Goal: Check status: Check status

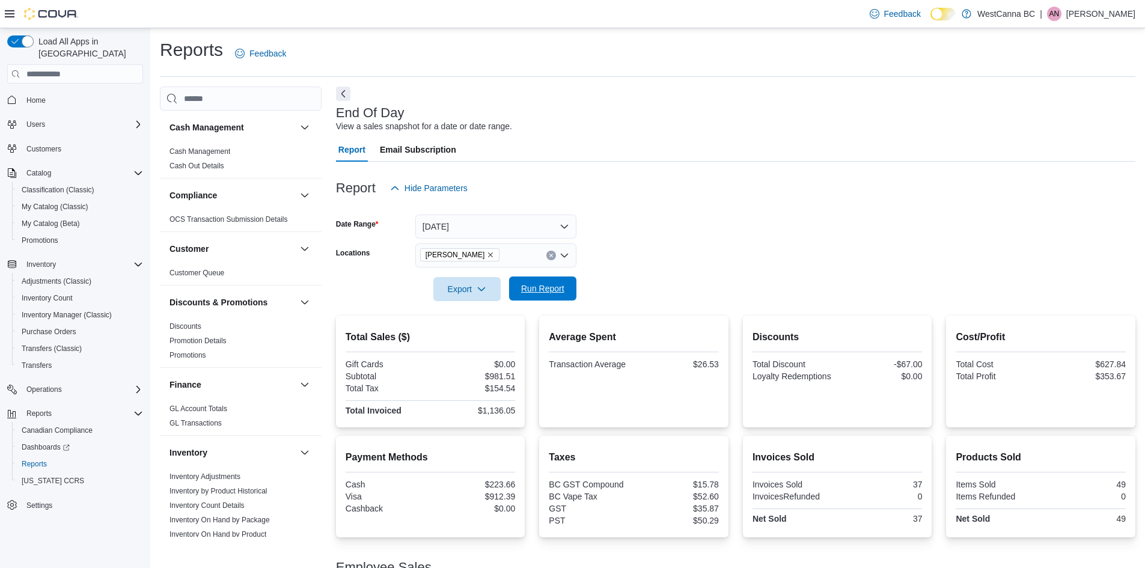
click at [537, 287] on span "Run Report" at bounding box center [542, 289] width 43 height 12
click at [508, 231] on button "[DATE]" at bounding box center [495, 227] width 161 height 24
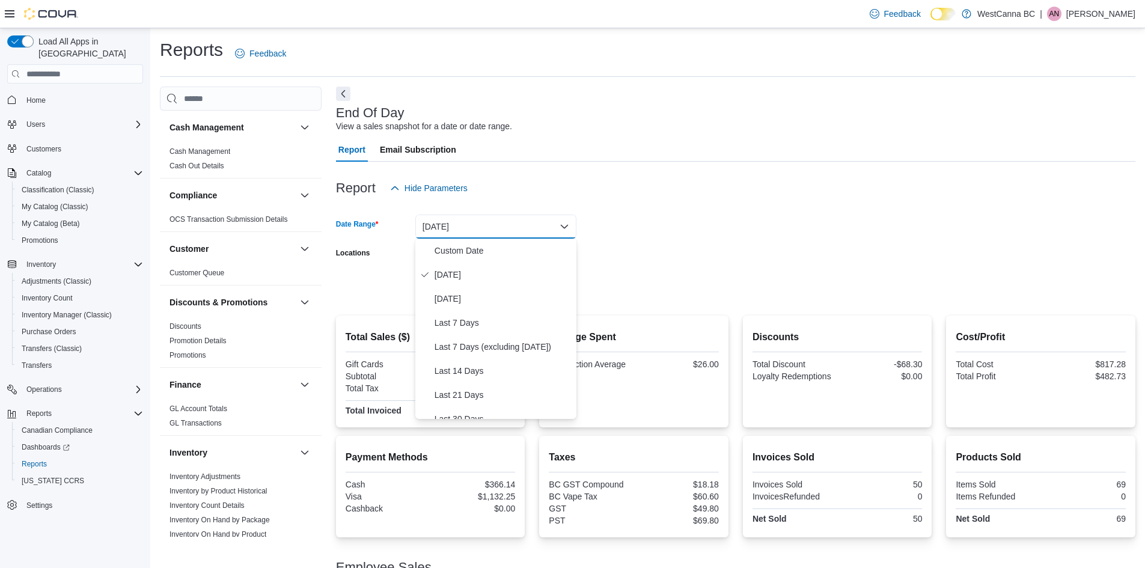
click at [615, 202] on div at bounding box center [736, 207] width 800 height 14
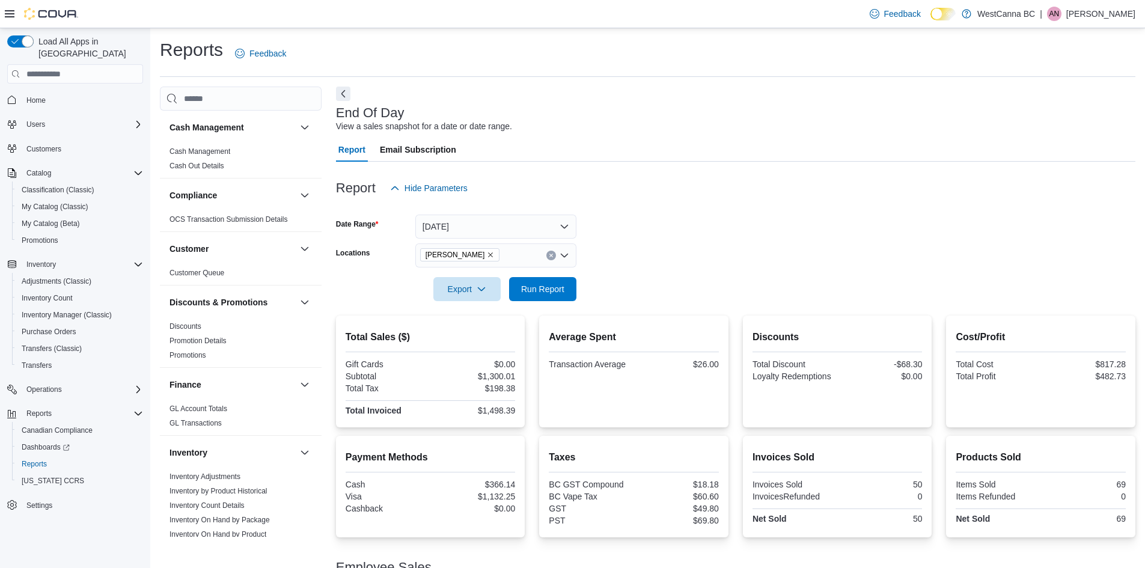
click at [500, 253] on span "[PERSON_NAME]" at bounding box center [460, 254] width 80 height 13
click at [494, 254] on icon "Remove WestCanna - Robson from selection in this group" at bounding box center [491, 255] width 5 height 5
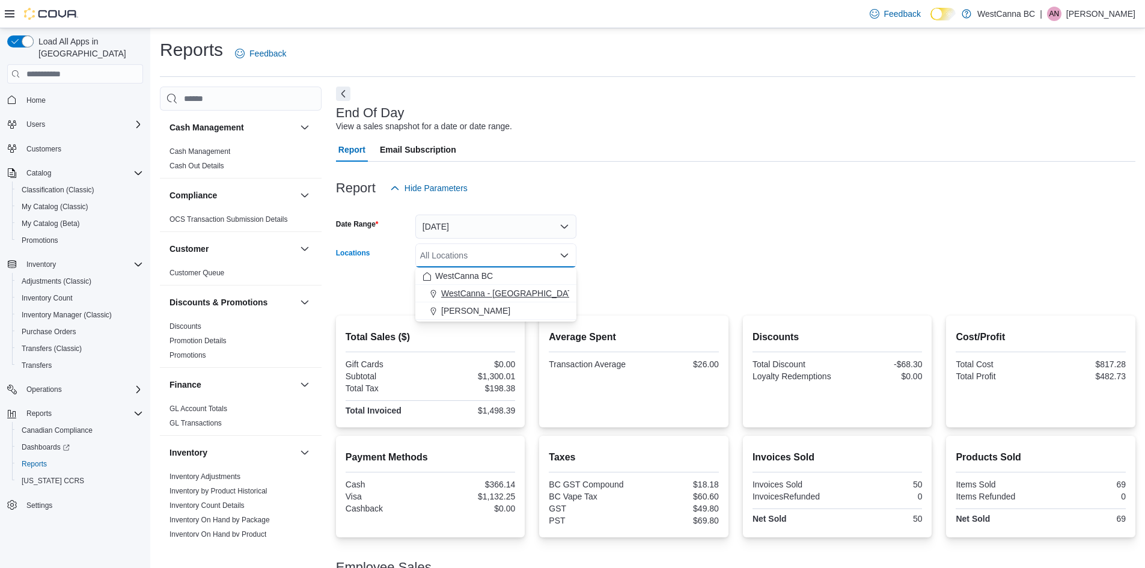
click at [508, 286] on button "WestCanna - [GEOGRAPHIC_DATA]" at bounding box center [495, 293] width 161 height 17
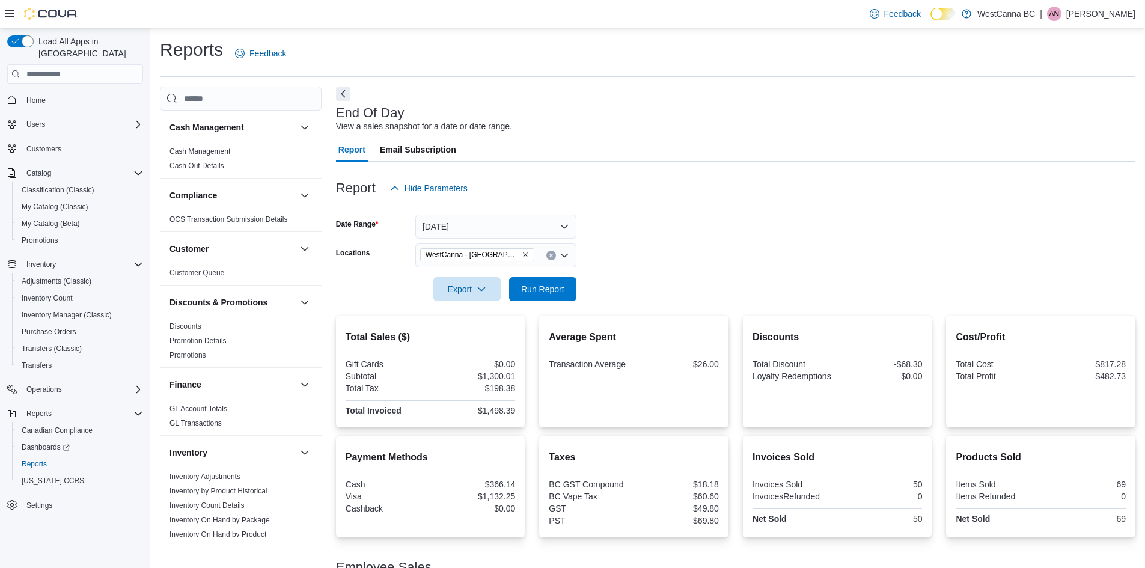
click at [624, 257] on form "Date Range [DATE] Locations [GEOGRAPHIC_DATA] - [GEOGRAPHIC_DATA] Export Run Re…" at bounding box center [736, 250] width 800 height 101
click at [541, 287] on span "Run Report" at bounding box center [542, 289] width 43 height 12
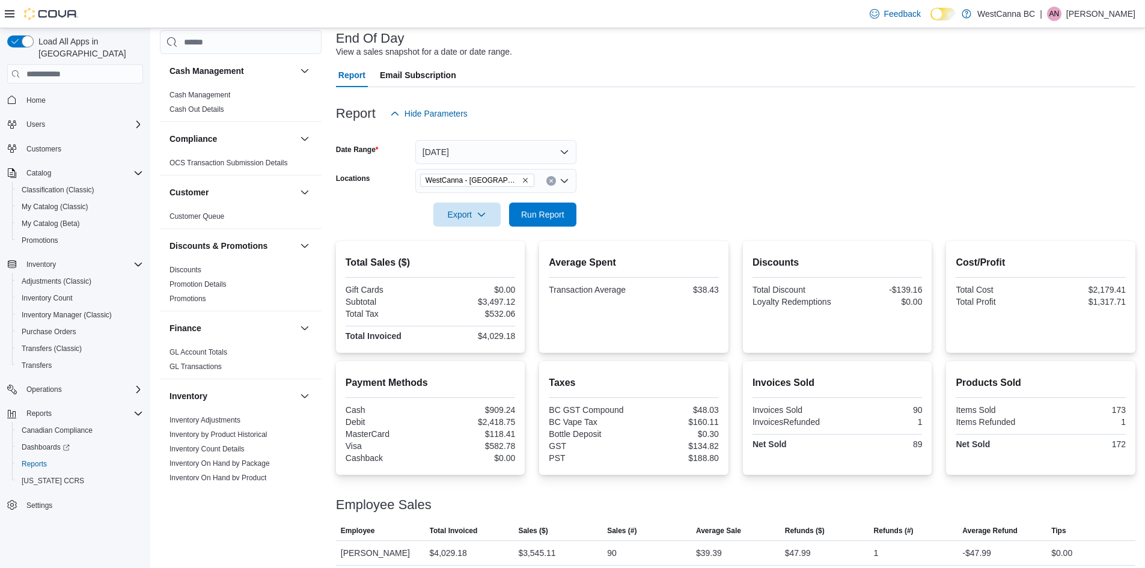
scroll to position [82, 0]
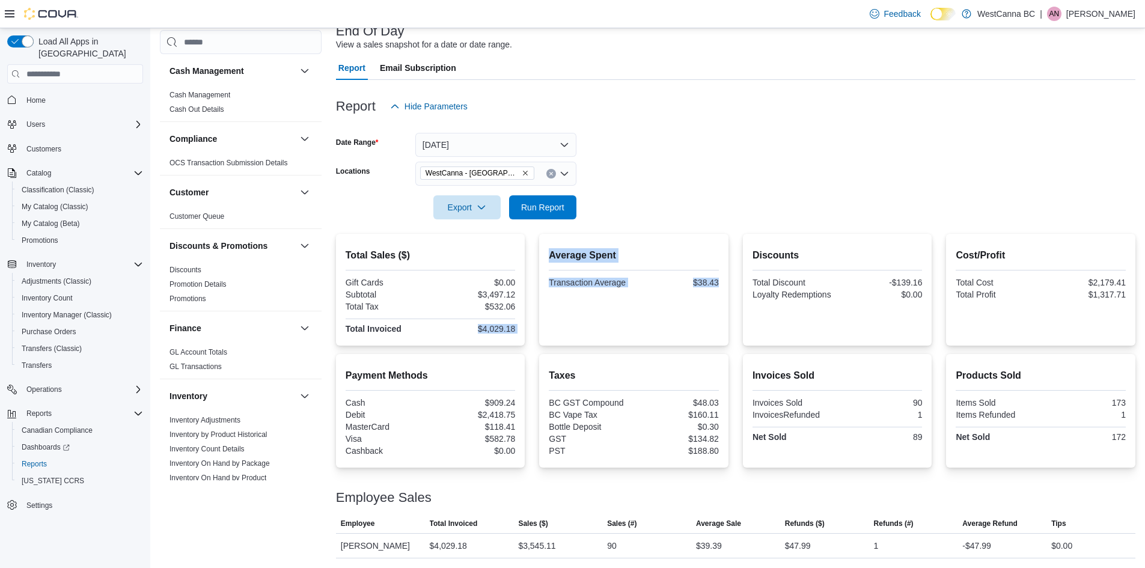
drag, startPoint x: 477, startPoint y: 331, endPoint x: 537, endPoint y: 328, distance: 60.2
click at [537, 328] on div "Total Sales ($) Gift Cards $0.00 Subtotal $3,497.12 Total Tax $532.06 Total Inv…" at bounding box center [736, 290] width 800 height 112
click at [631, 206] on form "Date Range [DATE] Locations [GEOGRAPHIC_DATA] - [GEOGRAPHIC_DATA] Export Run Re…" at bounding box center [736, 168] width 800 height 101
click at [511, 174] on span "WestCanna - [GEOGRAPHIC_DATA]" at bounding box center [477, 173] width 114 height 13
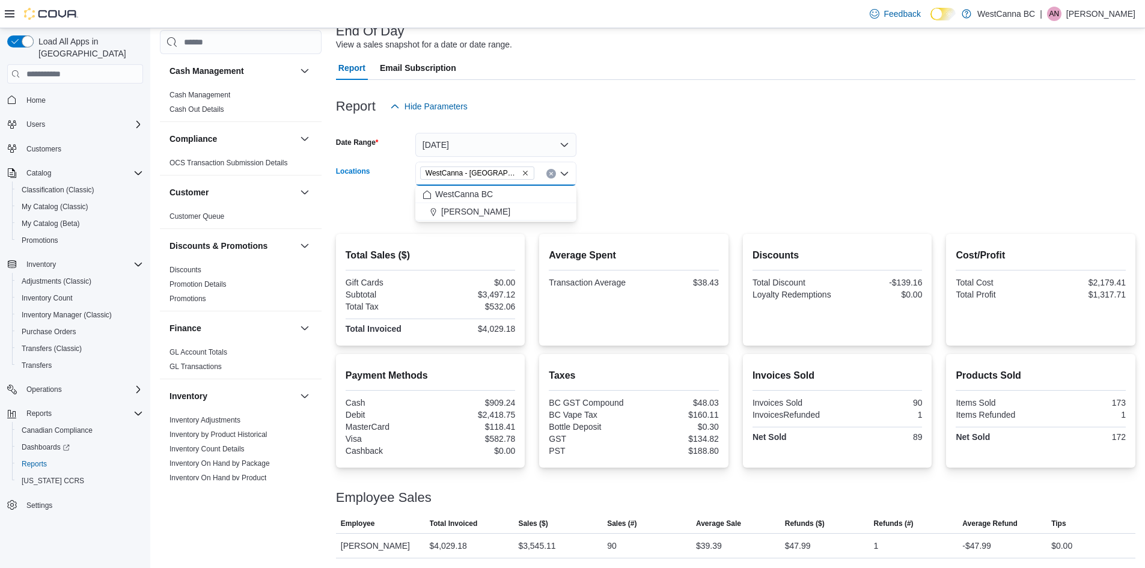
click at [522, 173] on icon "Remove WestCanna - Broadway from selection in this group" at bounding box center [525, 173] width 7 height 7
click at [511, 228] on span "[PERSON_NAME]" at bounding box center [475, 229] width 69 height 12
click at [662, 190] on div at bounding box center [736, 191] width 800 height 10
drag, startPoint x: 662, startPoint y: 190, endPoint x: 536, endPoint y: 206, distance: 127.3
click at [536, 206] on span "Run Report" at bounding box center [542, 207] width 43 height 12
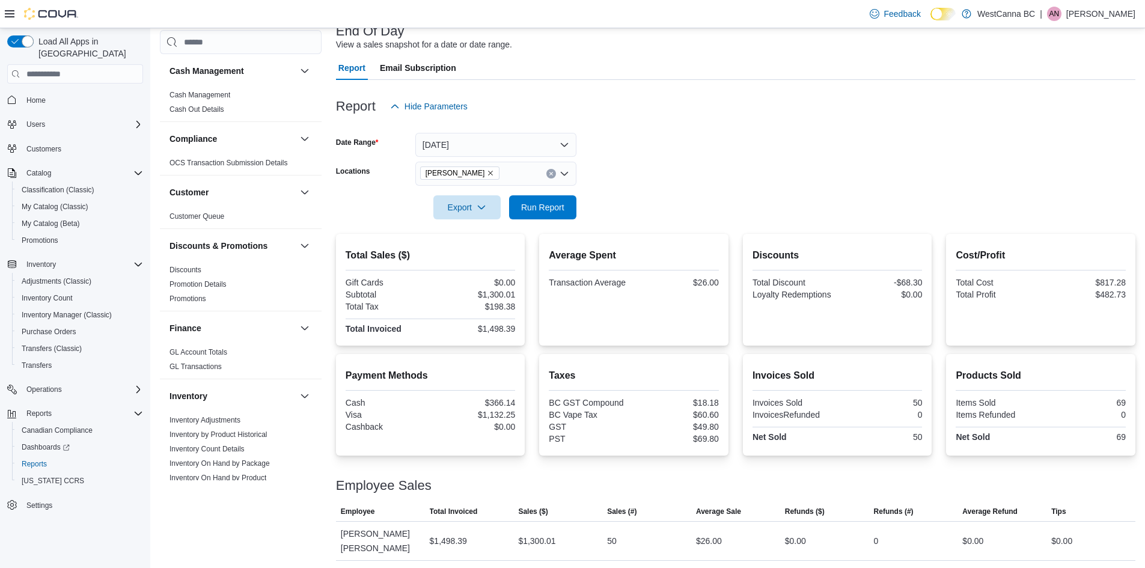
click at [494, 172] on icon "Remove WestCanna - Robson from selection in this group" at bounding box center [491, 173] width 5 height 5
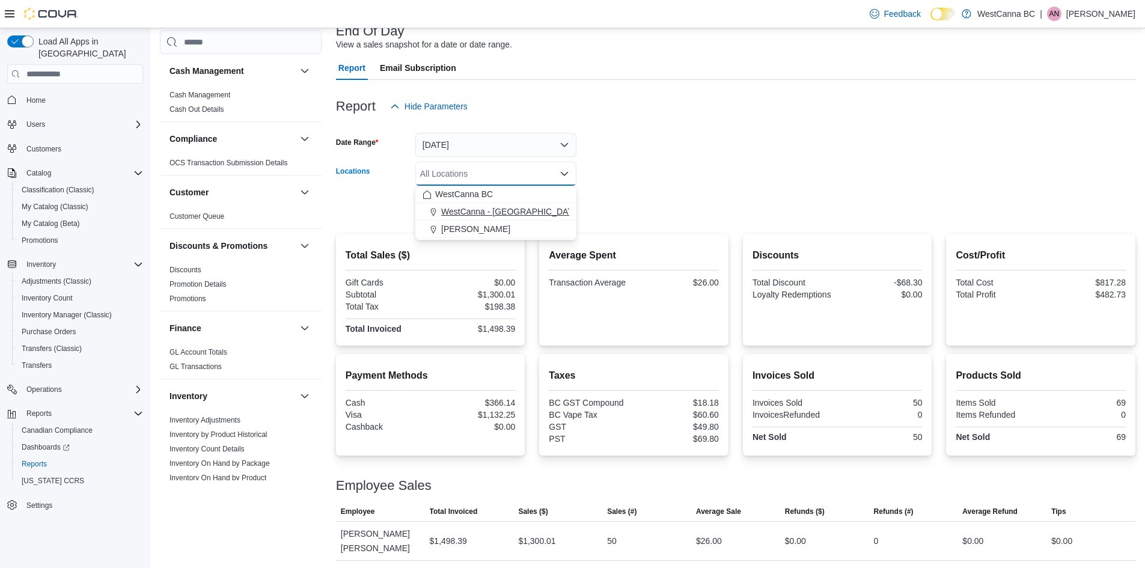
click at [500, 216] on span "WestCanna - [GEOGRAPHIC_DATA]" at bounding box center [510, 212] width 139 height 12
drag, startPoint x: 614, startPoint y: 201, endPoint x: 577, endPoint y: 203, distance: 37.3
click at [615, 201] on form "Date Range [DATE] Locations [GEOGRAPHIC_DATA] - [GEOGRAPHIC_DATA] Combo box. Se…" at bounding box center [736, 168] width 800 height 101
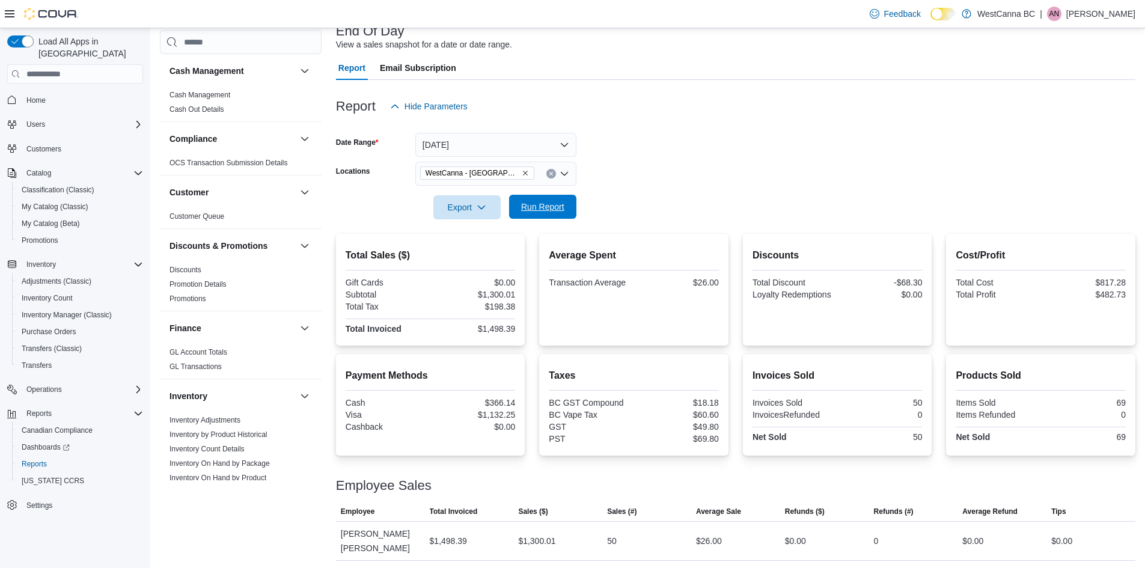
click at [551, 207] on span "Run Report" at bounding box center [542, 207] width 43 height 12
